Goal: Task Accomplishment & Management: Use online tool/utility

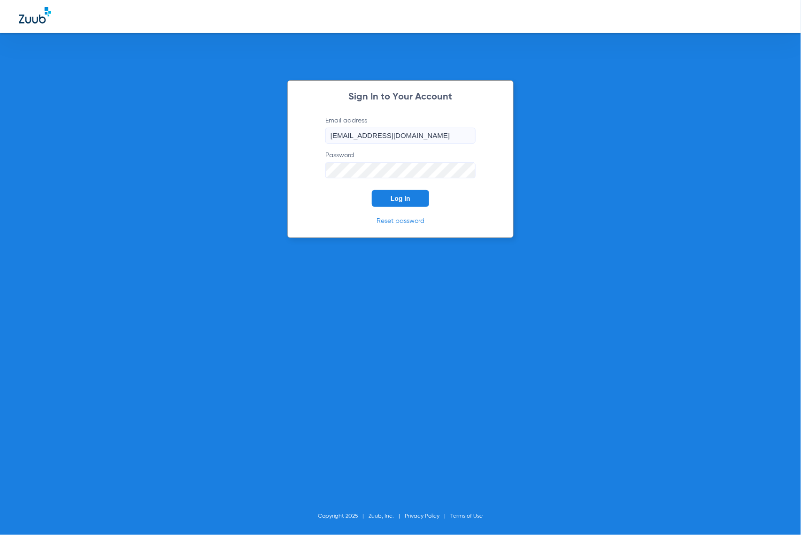
click at [409, 194] on button "Log In" at bounding box center [400, 198] width 57 height 17
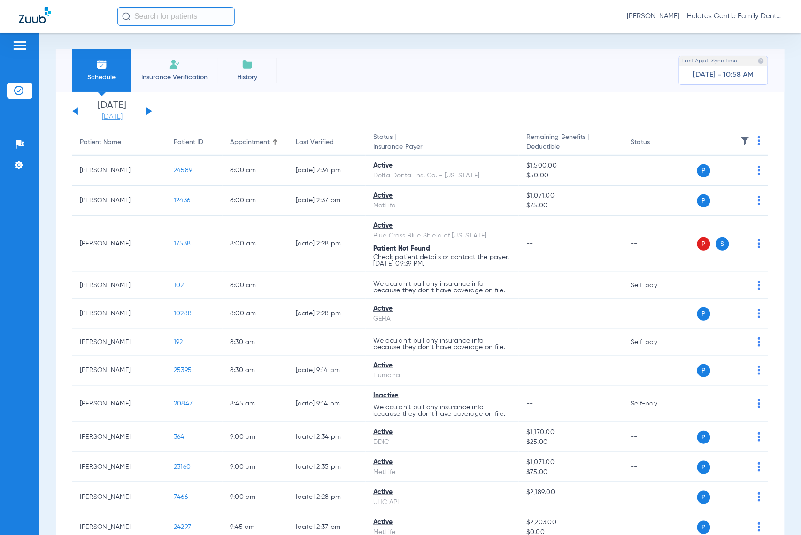
drag, startPoint x: 100, startPoint y: 112, endPoint x: 131, endPoint y: 111, distance: 31.4
click at [100, 112] on link "[DATE]" at bounding box center [112, 116] width 56 height 9
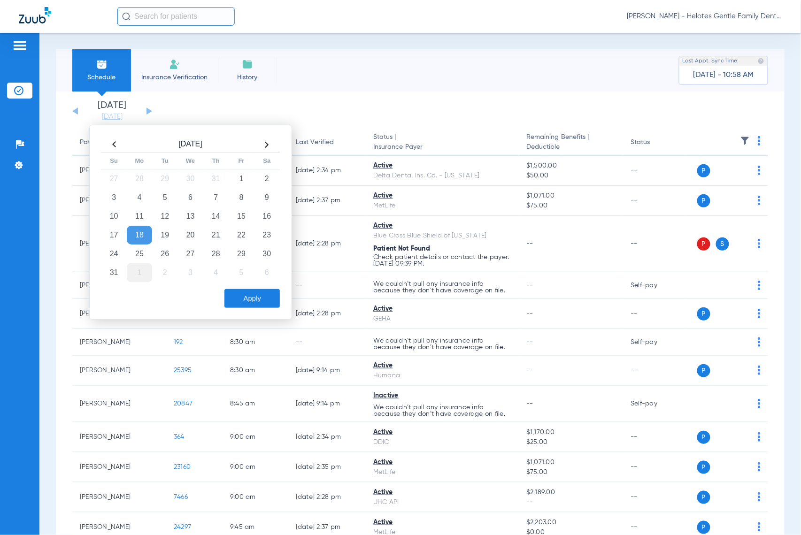
click at [137, 273] on td "1" at bounding box center [139, 272] width 25 height 19
click at [240, 308] on button "Apply" at bounding box center [251, 298] width 55 height 19
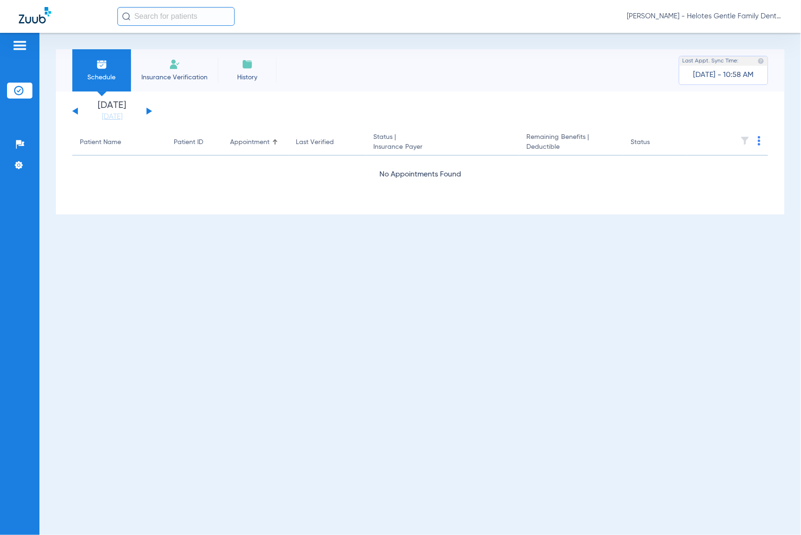
click at [149, 109] on div "[DATE] [DATE] [DATE] [DATE] [DATE] [DATE] [DATE] [DATE] [DATE] [DATE] [DATE] [D…" at bounding box center [112, 111] width 80 height 21
click at [146, 111] on button at bounding box center [149, 110] width 6 height 7
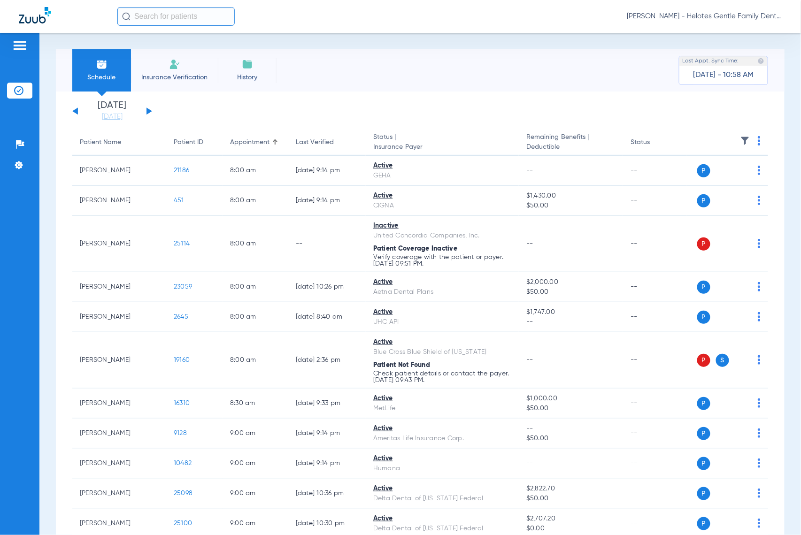
click at [757, 136] on img at bounding box center [758, 140] width 3 height 9
click at [703, 182] on button "Verify All" at bounding box center [714, 178] width 74 height 19
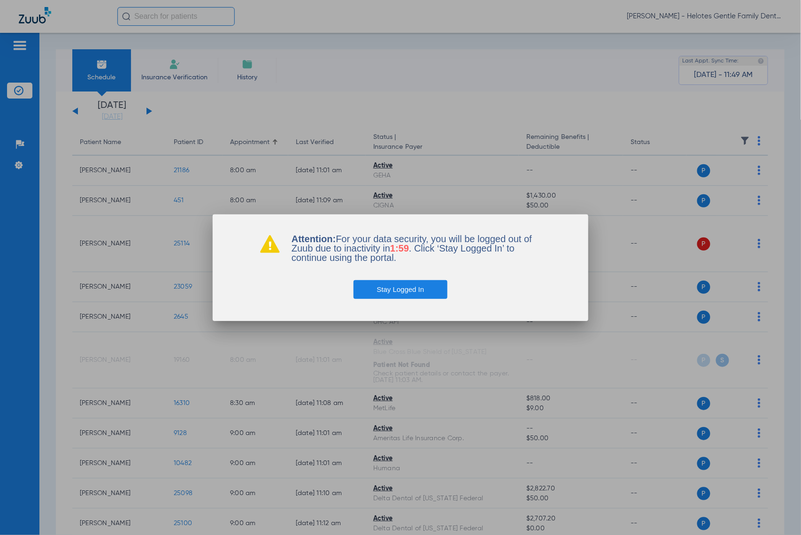
click at [405, 291] on button "Stay Logged In" at bounding box center [400, 289] width 94 height 19
